Goal: Transaction & Acquisition: Purchase product/service

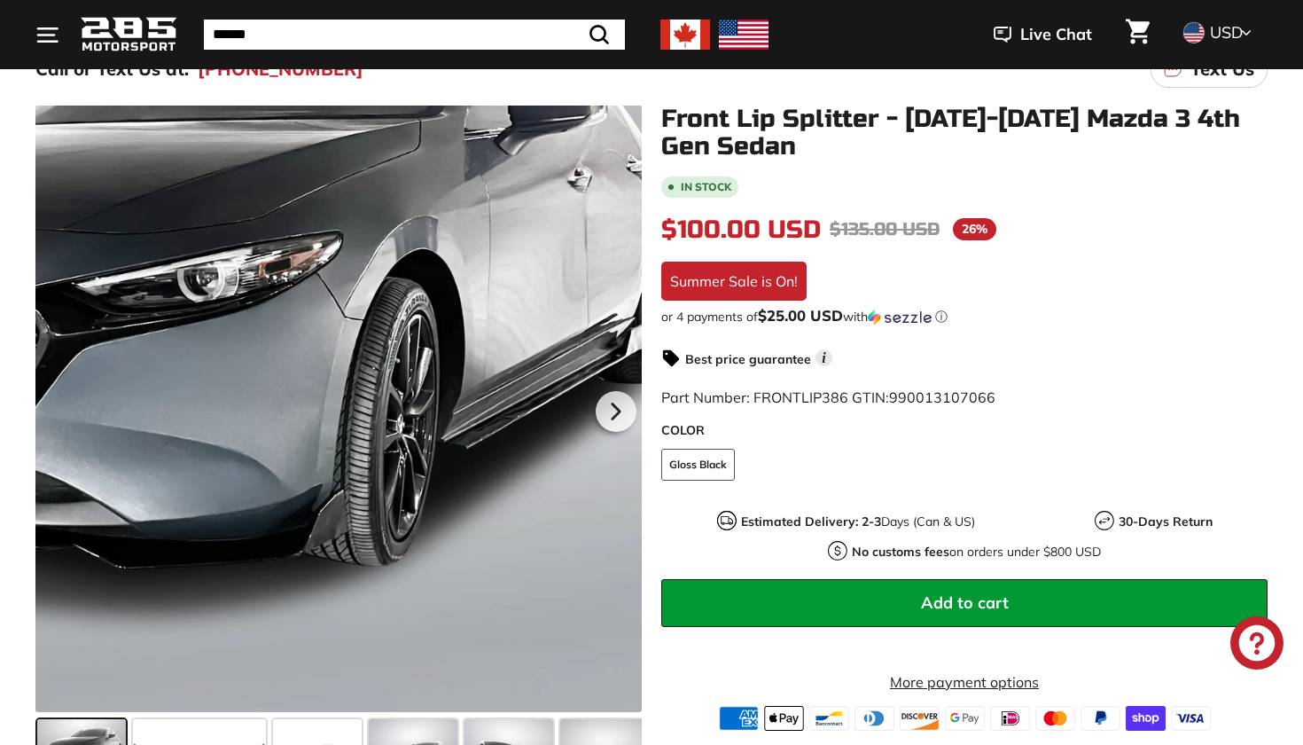
scroll to position [254, 0]
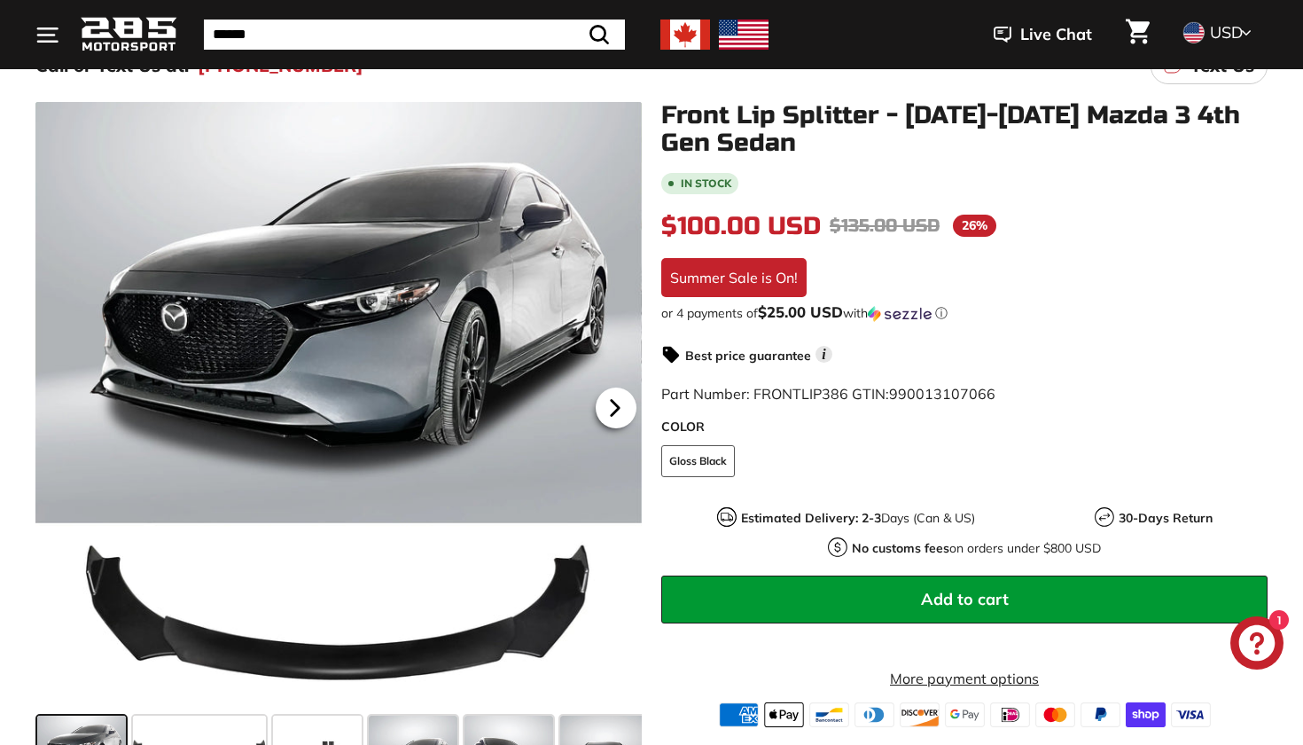
click at [614, 407] on icon at bounding box center [615, 408] width 7 height 15
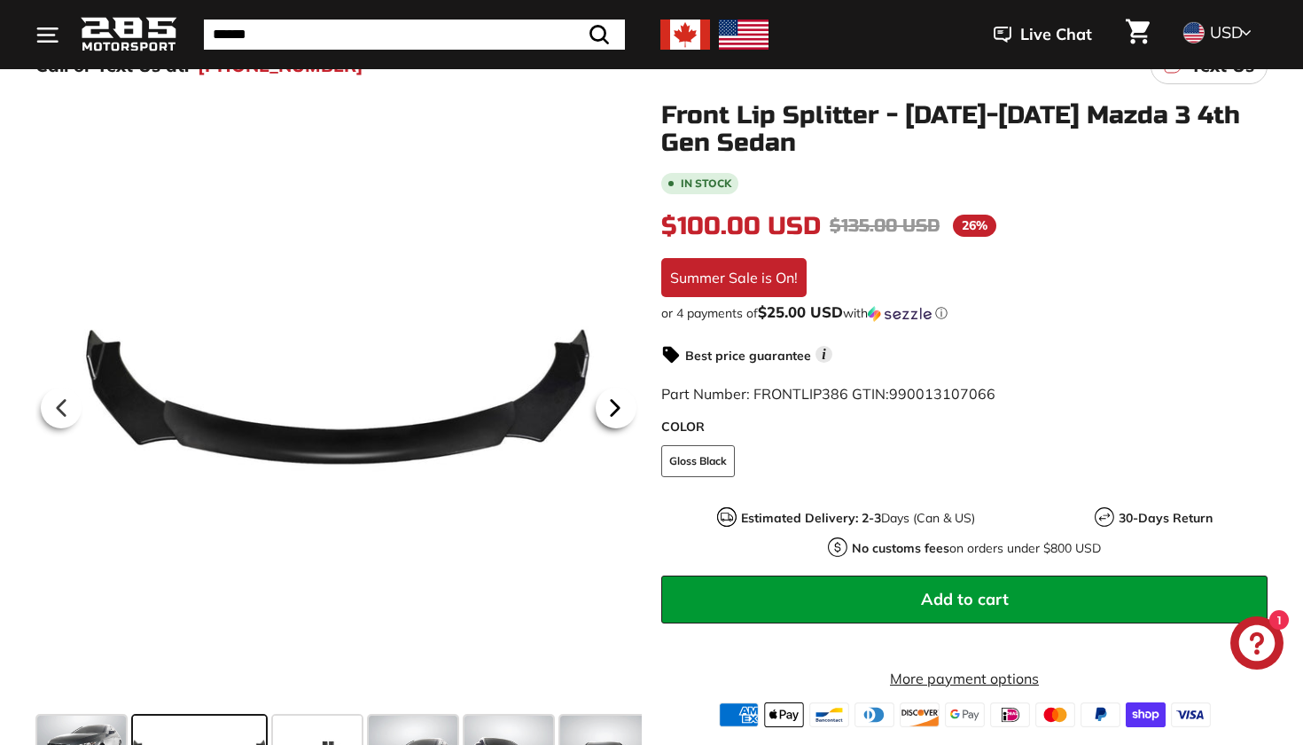
click at [614, 407] on icon at bounding box center [615, 408] width 7 height 15
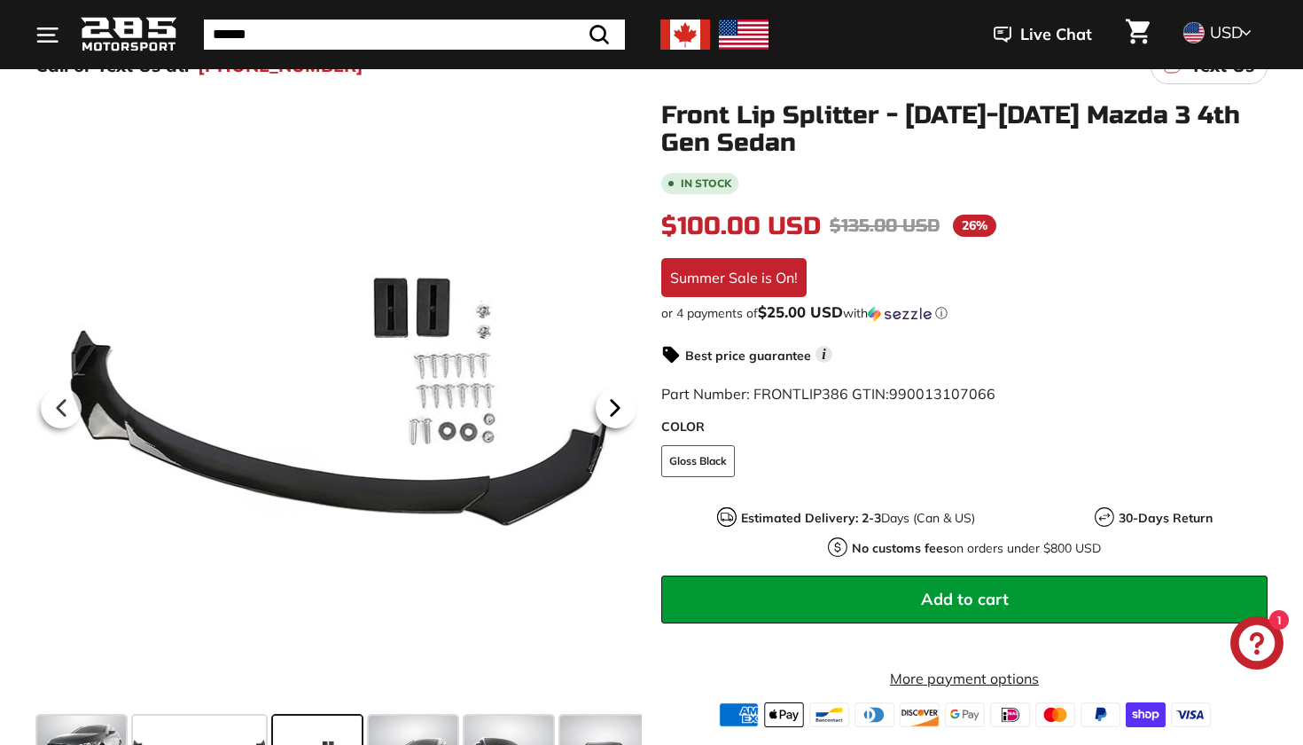
click at [614, 407] on icon at bounding box center [615, 408] width 7 height 15
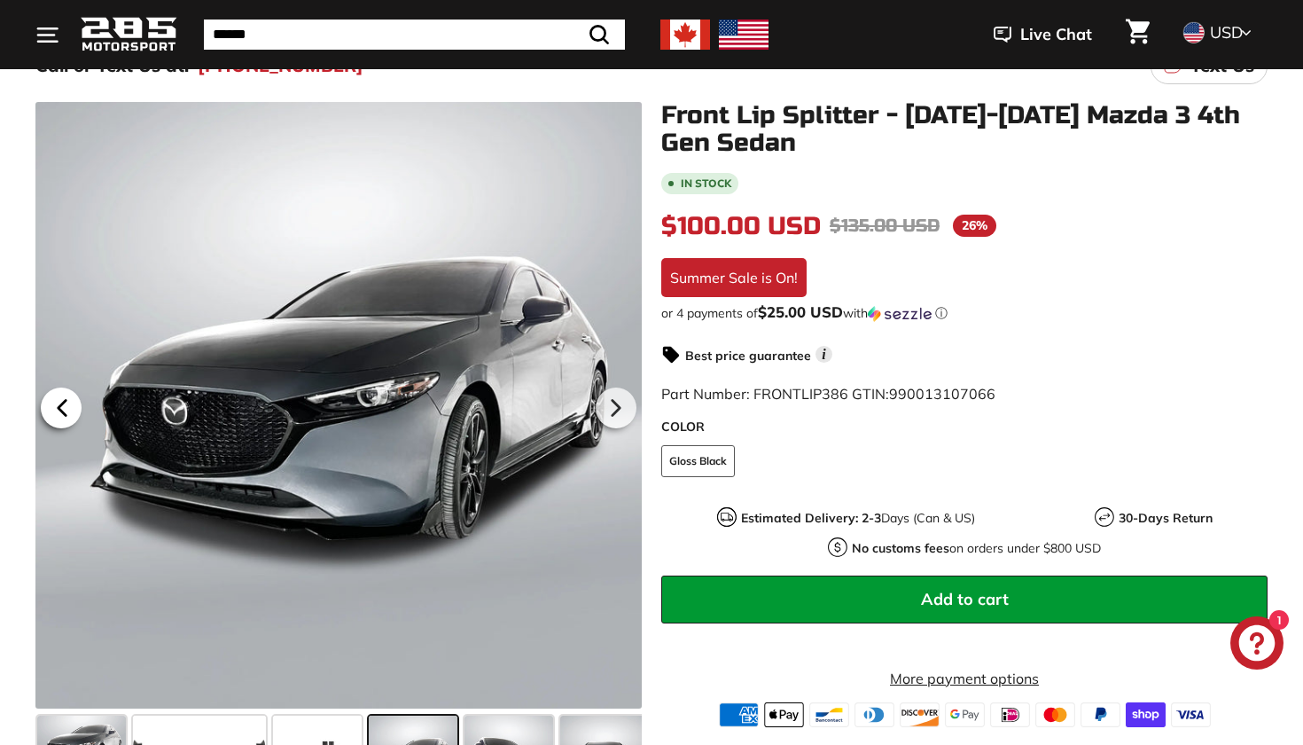
click at [62, 406] on icon at bounding box center [62, 408] width 7 height 15
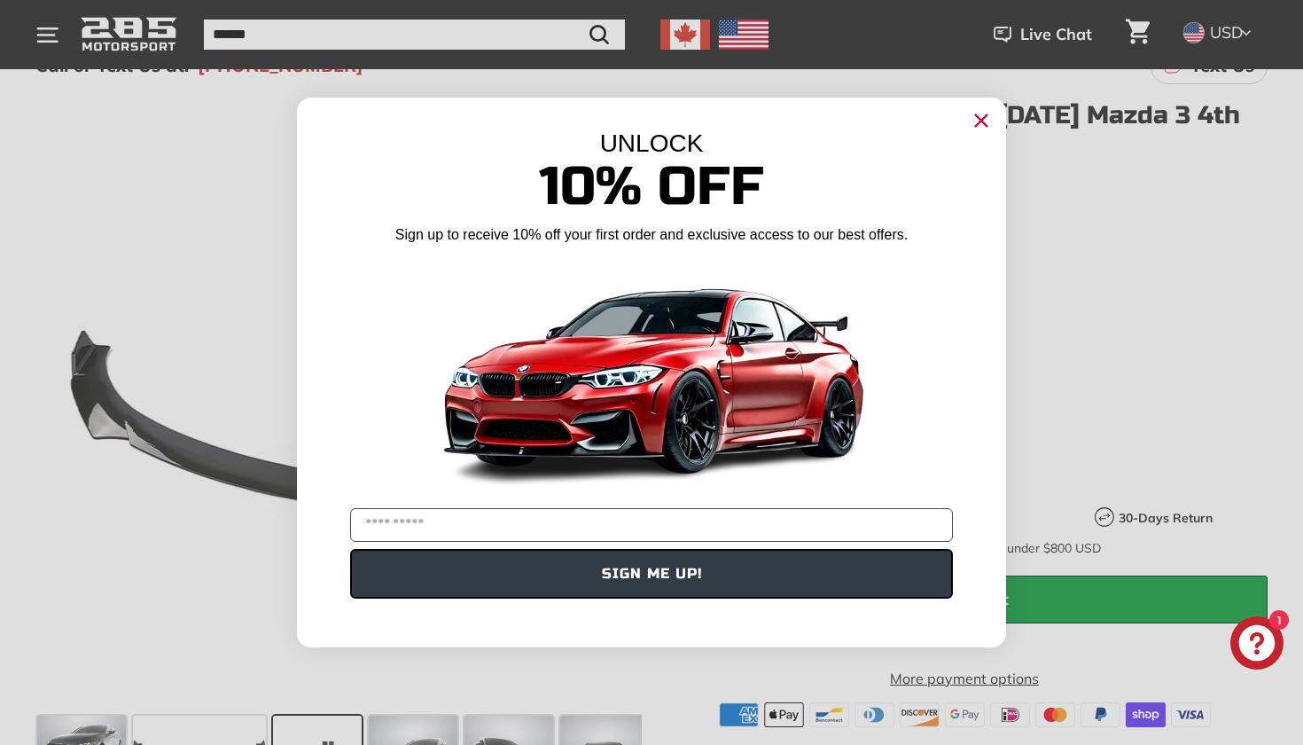
click at [987, 126] on icon "Close dialog" at bounding box center [982, 121] width 12 height 12
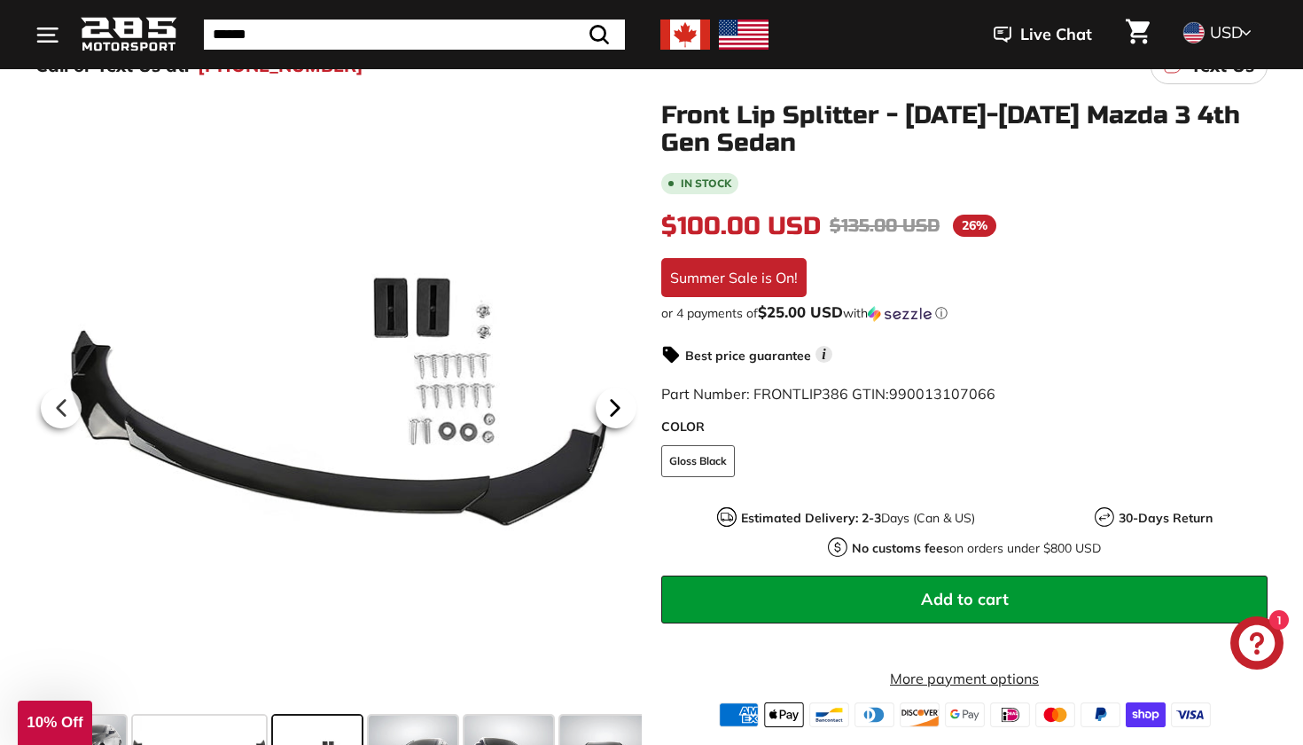
click at [607, 407] on icon at bounding box center [615, 407] width 41 height 41
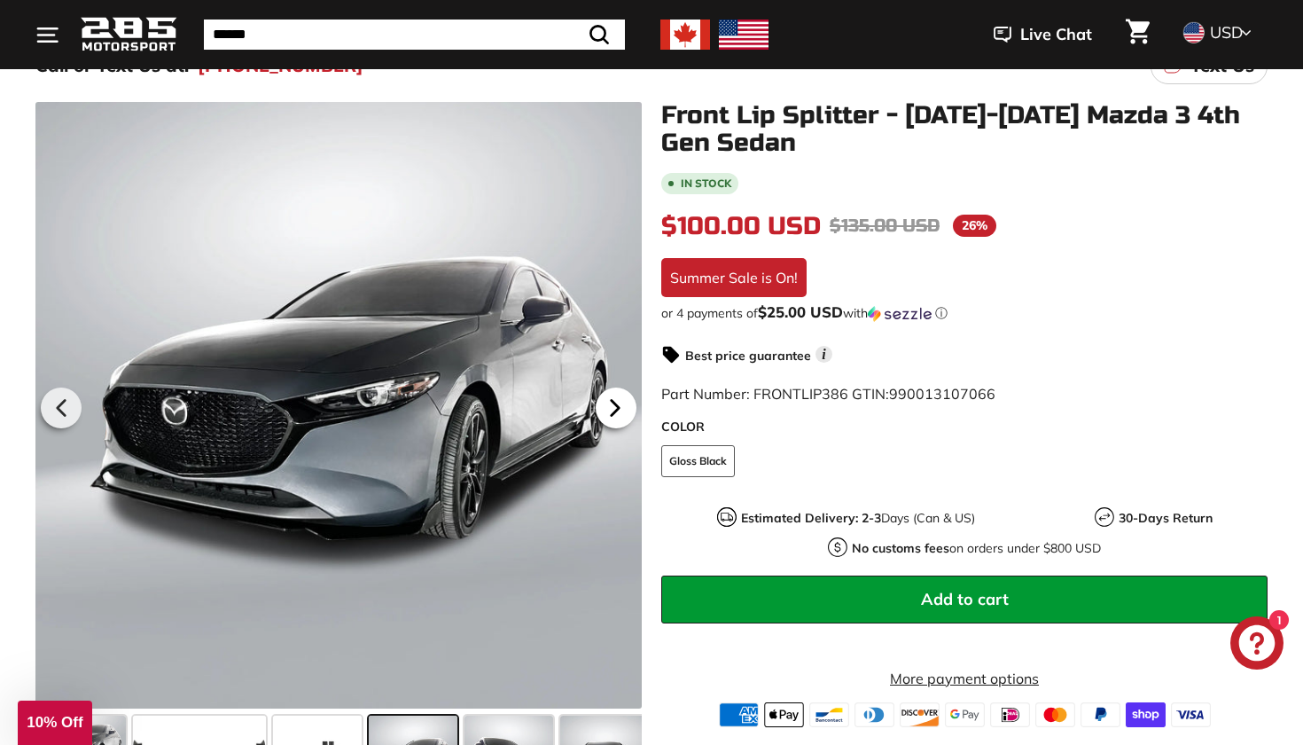
click at [607, 407] on icon at bounding box center [615, 407] width 41 height 41
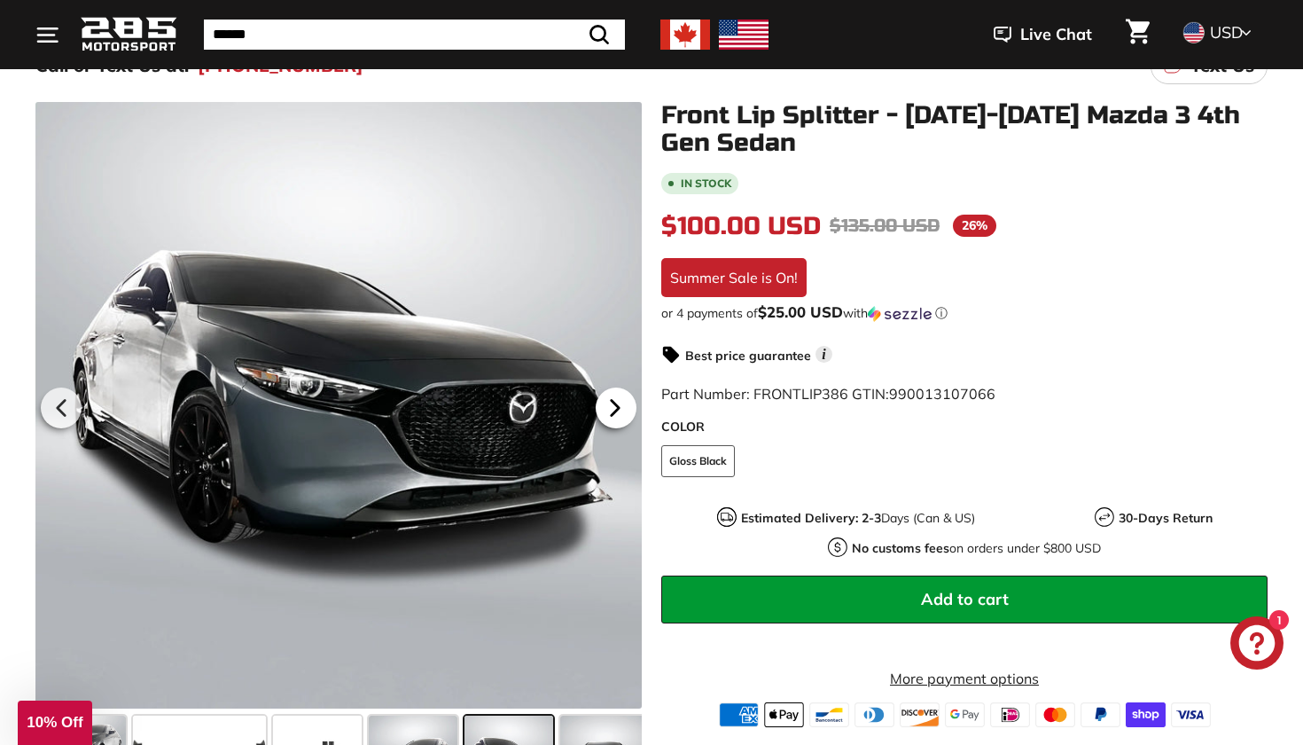
click at [607, 407] on icon at bounding box center [615, 407] width 41 height 41
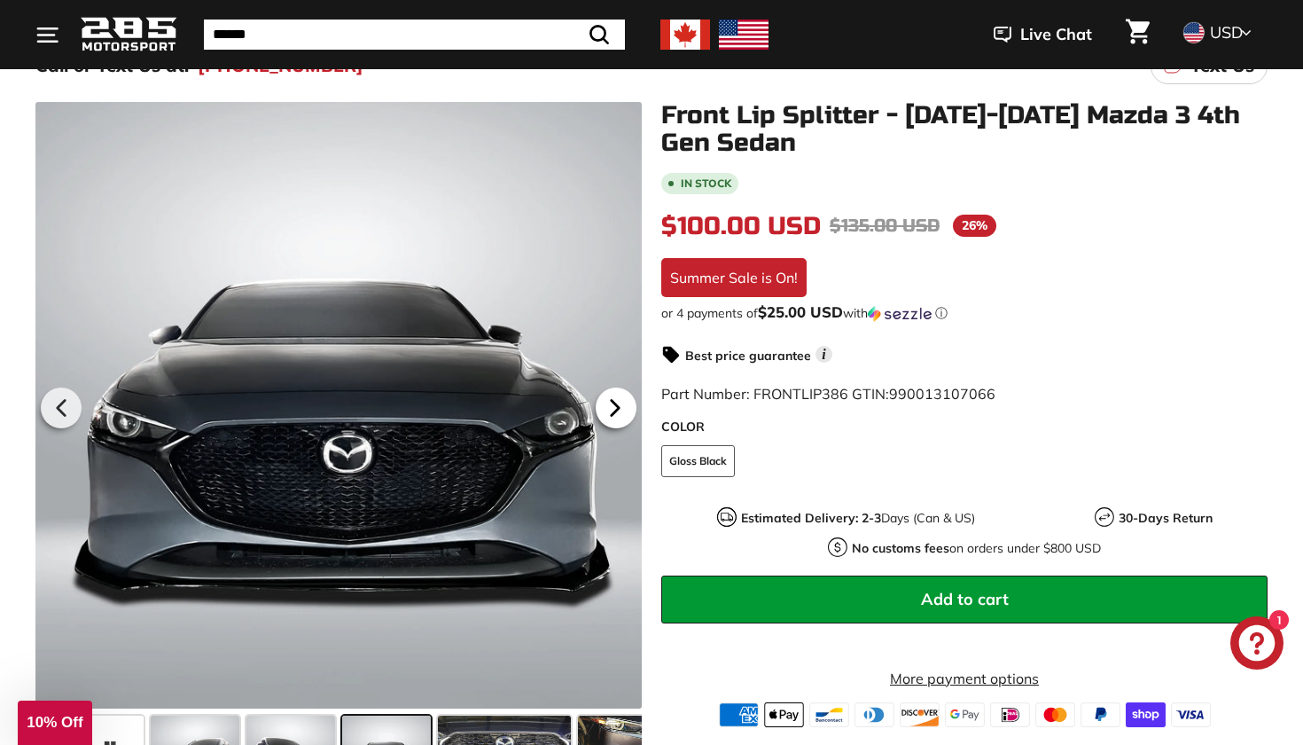
scroll to position [0, 266]
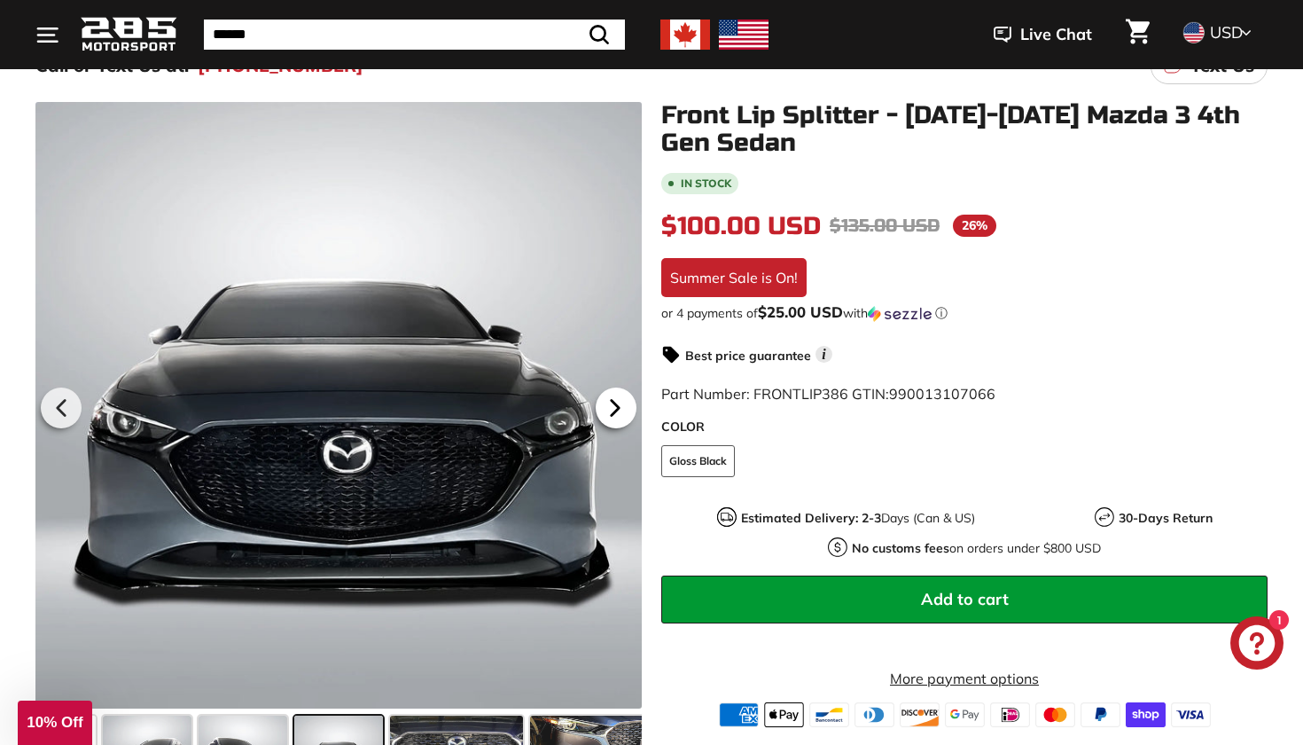
click at [607, 407] on icon at bounding box center [615, 407] width 41 height 41
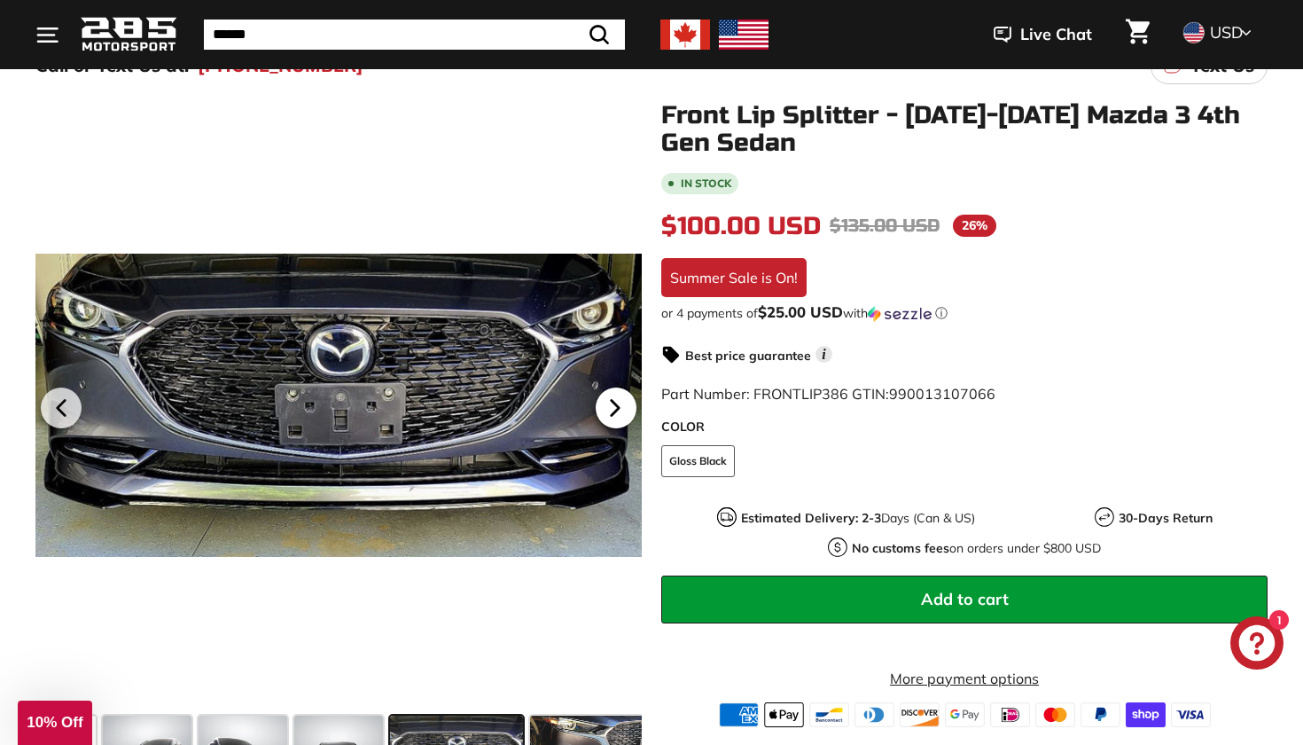
click at [607, 407] on icon at bounding box center [615, 407] width 41 height 41
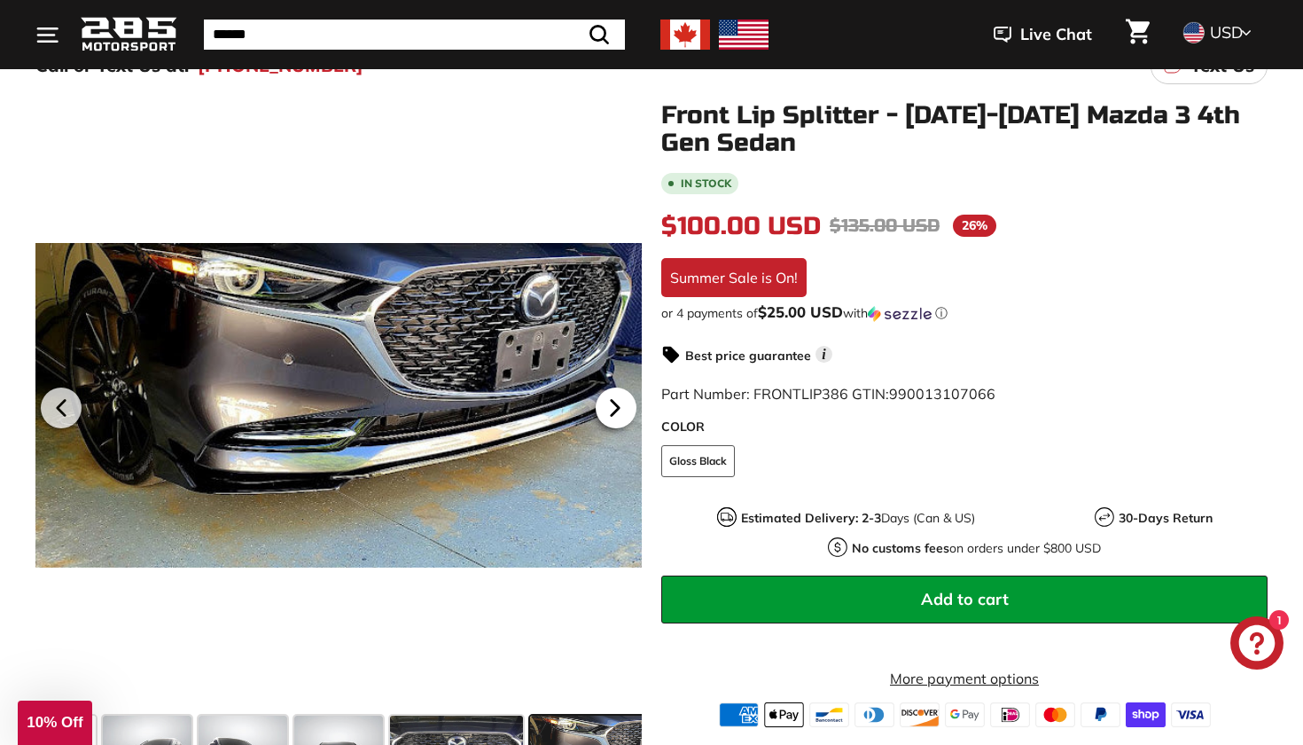
scroll to position [0, 448]
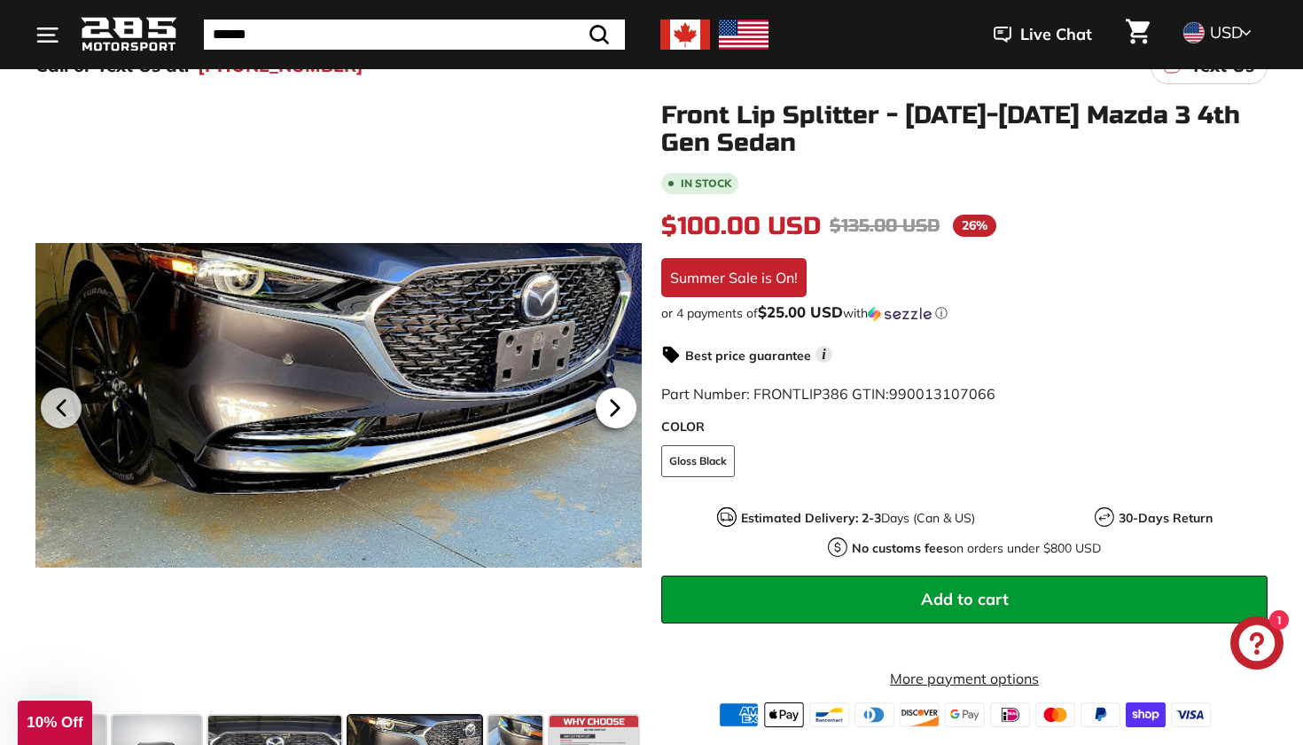
click at [607, 409] on icon at bounding box center [615, 407] width 41 height 41
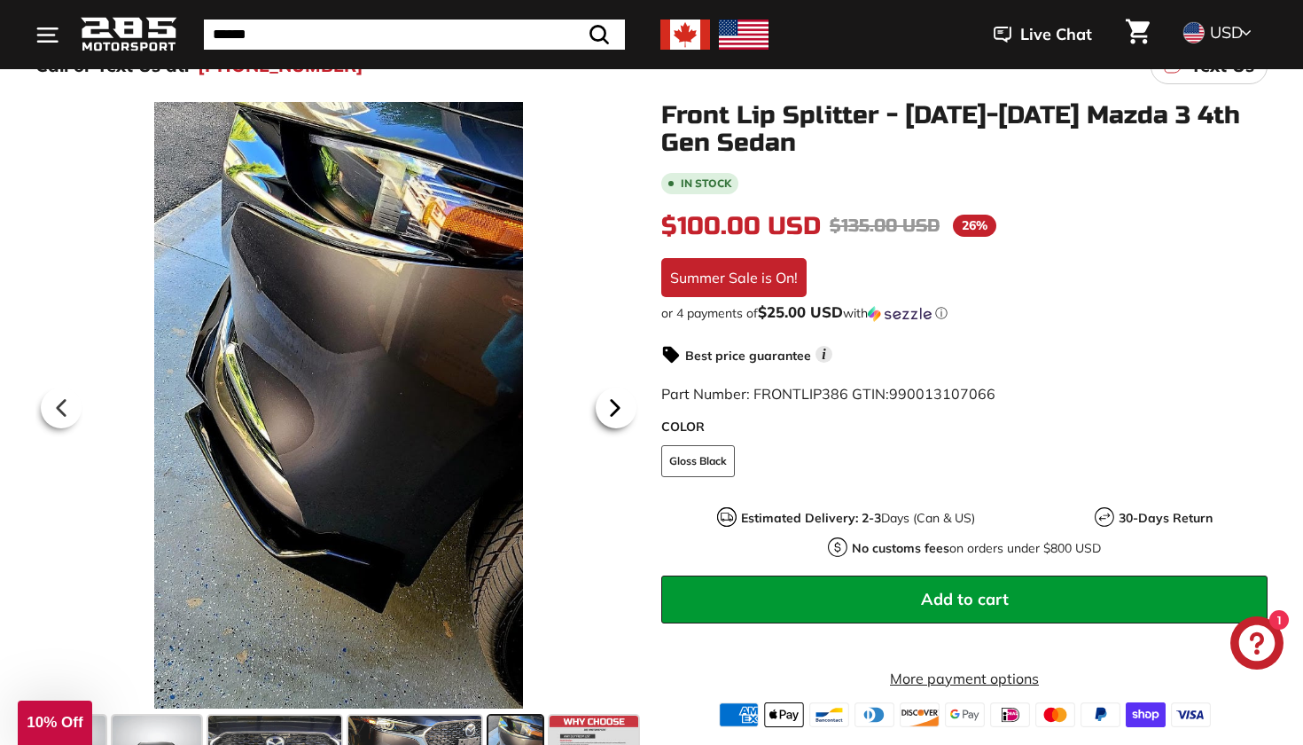
click at [607, 410] on icon at bounding box center [615, 407] width 41 height 41
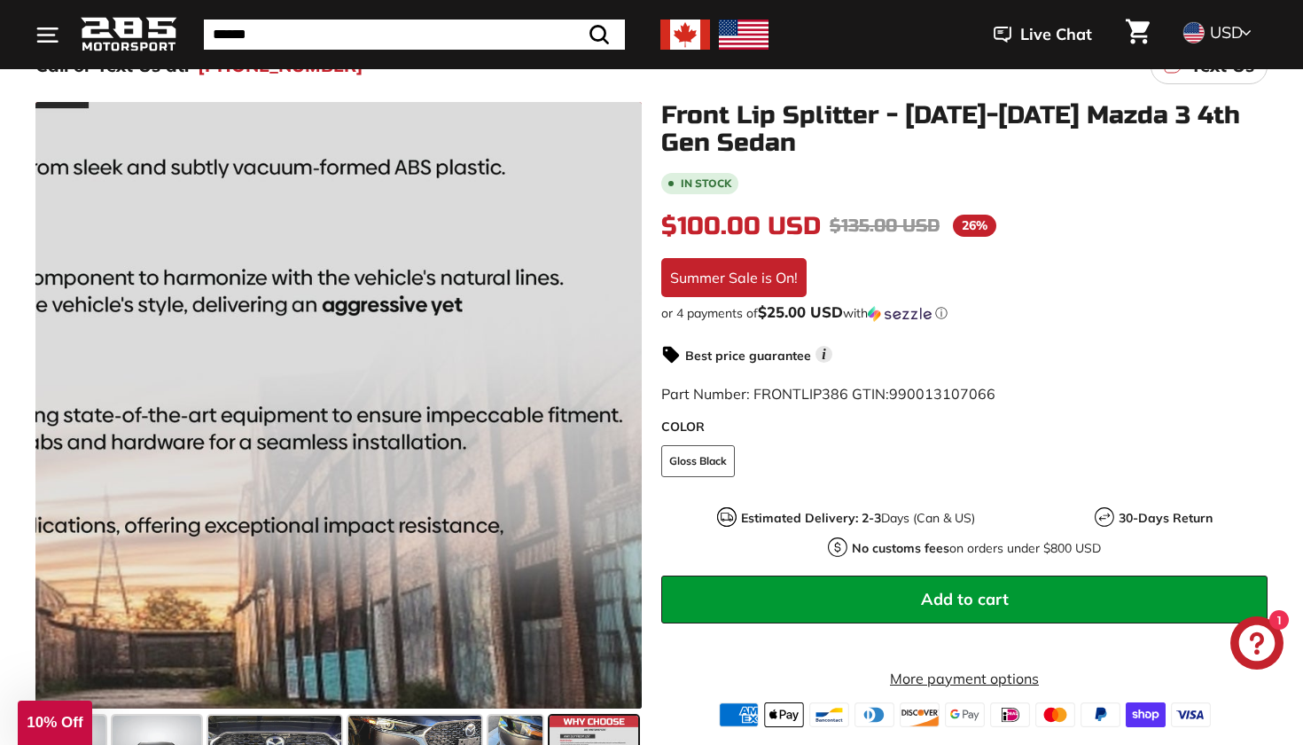
click at [606, 409] on div at bounding box center [338, 405] width 606 height 606
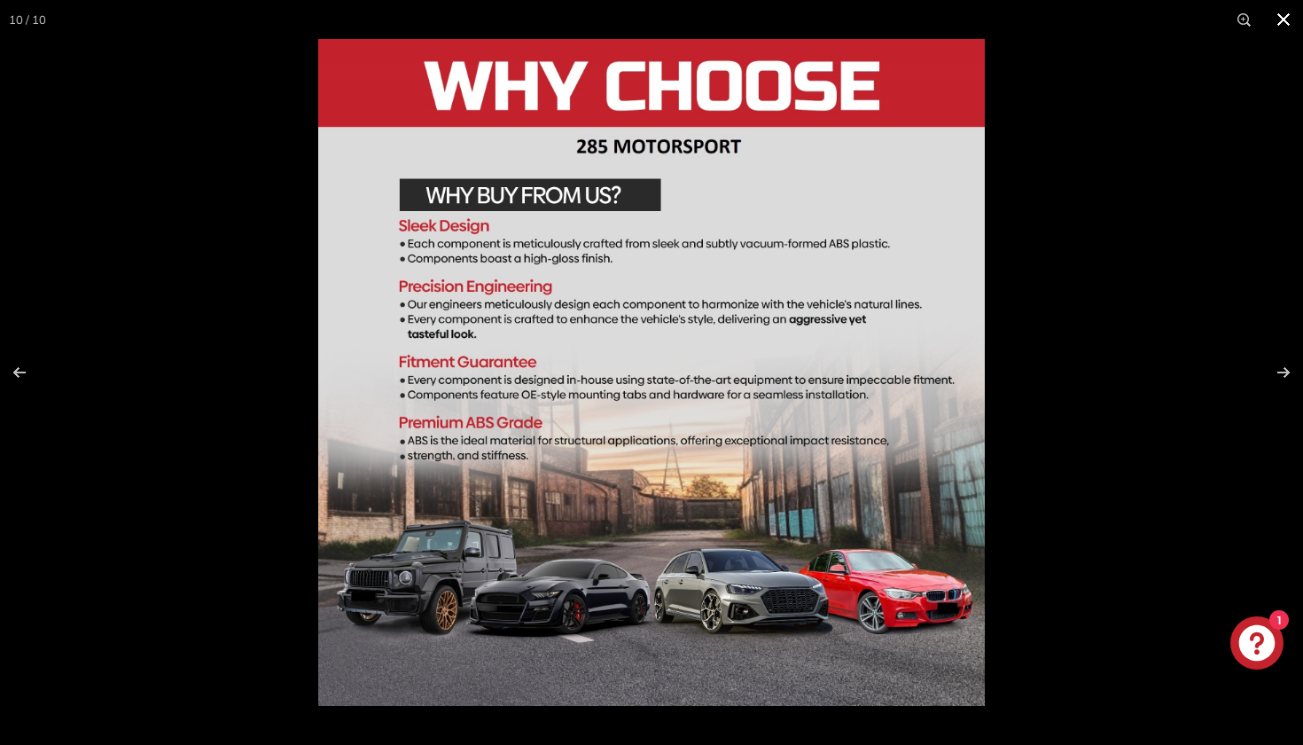
click at [1285, 17] on button at bounding box center [1283, 19] width 39 height 39
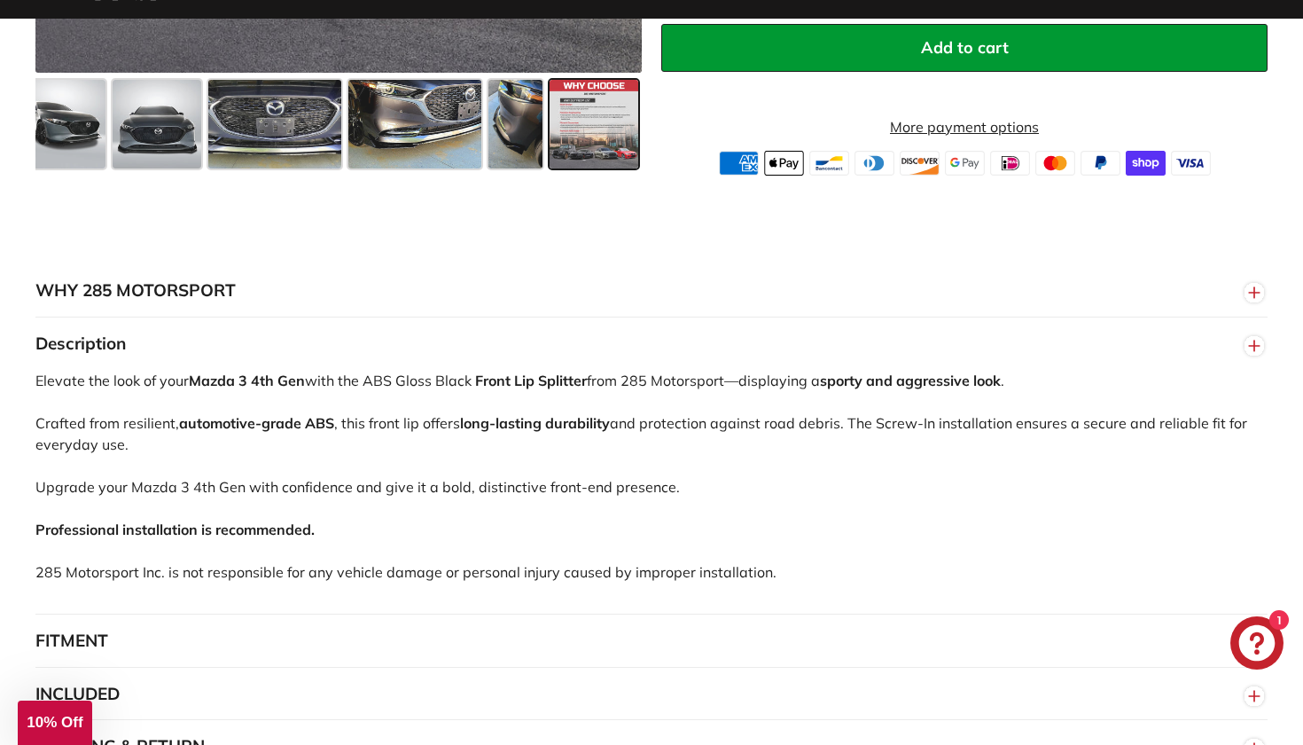
scroll to position [890, 0]
